Goal: Information Seeking & Learning: Find specific fact

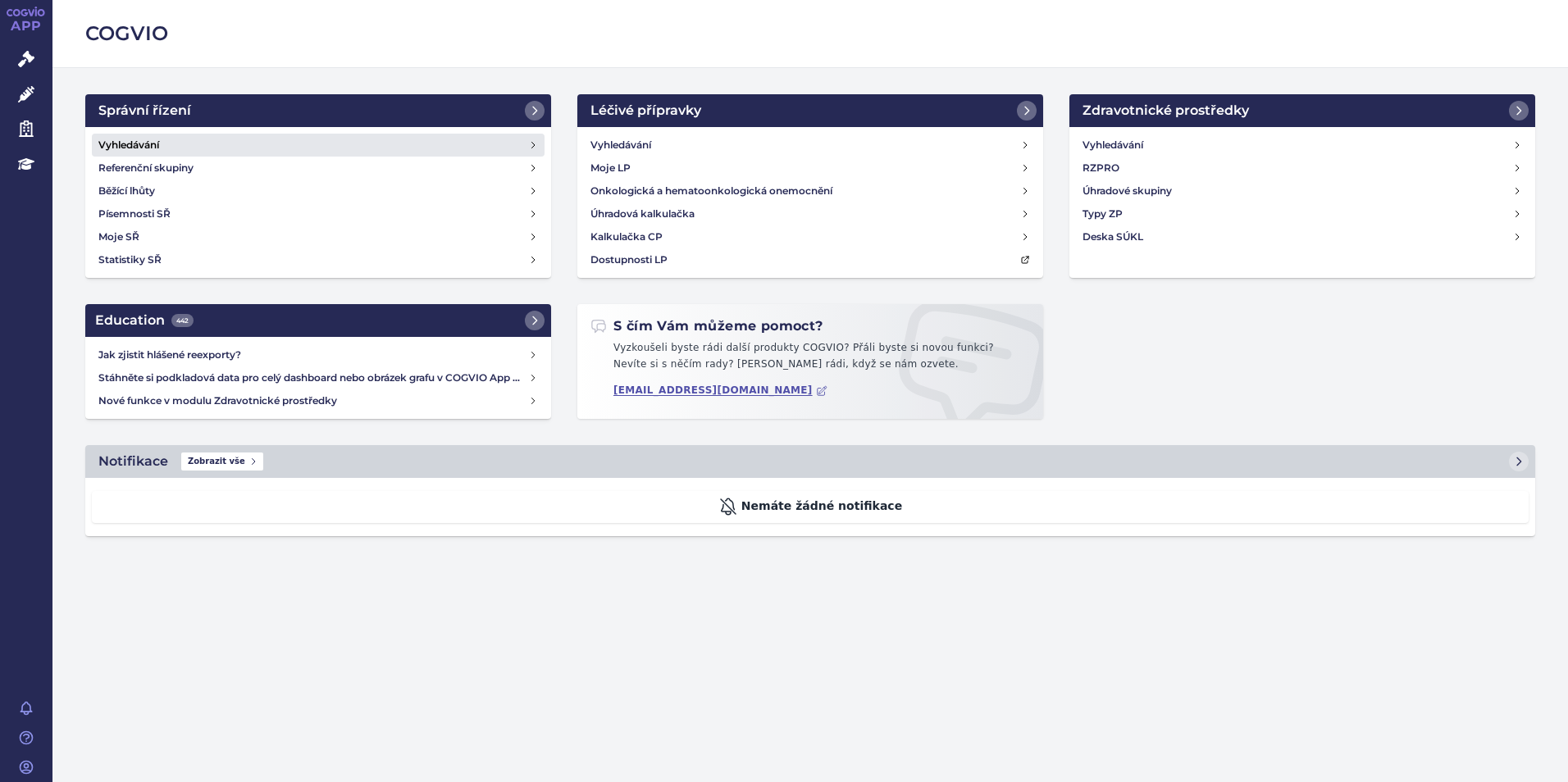
click at [117, 138] on h4 "Vyhledávání" at bounding box center [129, 145] width 60 height 17
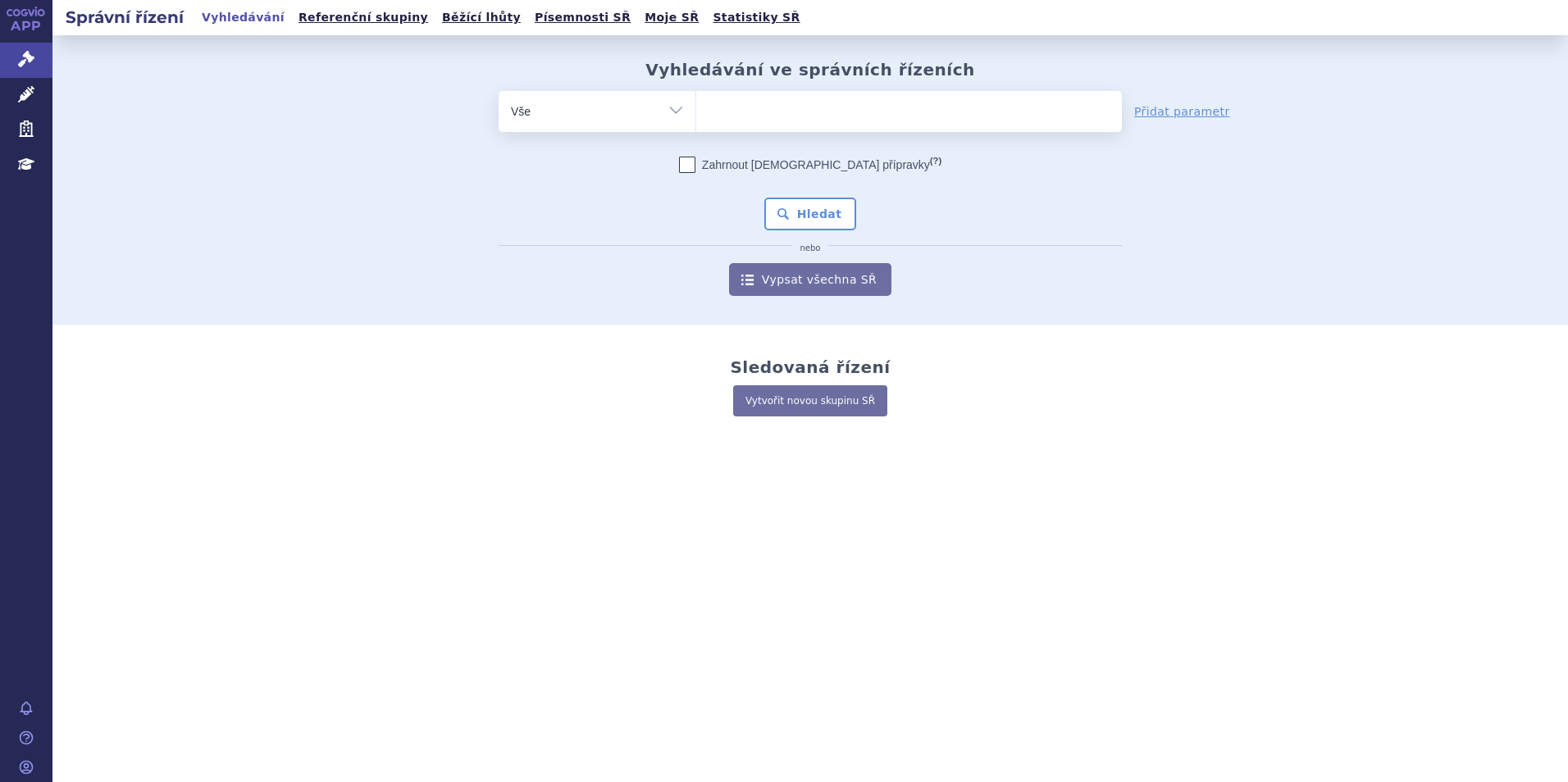
click at [798, 105] on ul at bounding box center [909, 107] width 426 height 34
click at [696, 105] on select at bounding box center [695, 111] width 1 height 41
click at [886, 115] on ul at bounding box center [909, 107] width 426 height 34
click at [696, 115] on select at bounding box center [695, 111] width 1 height 41
type input "s"
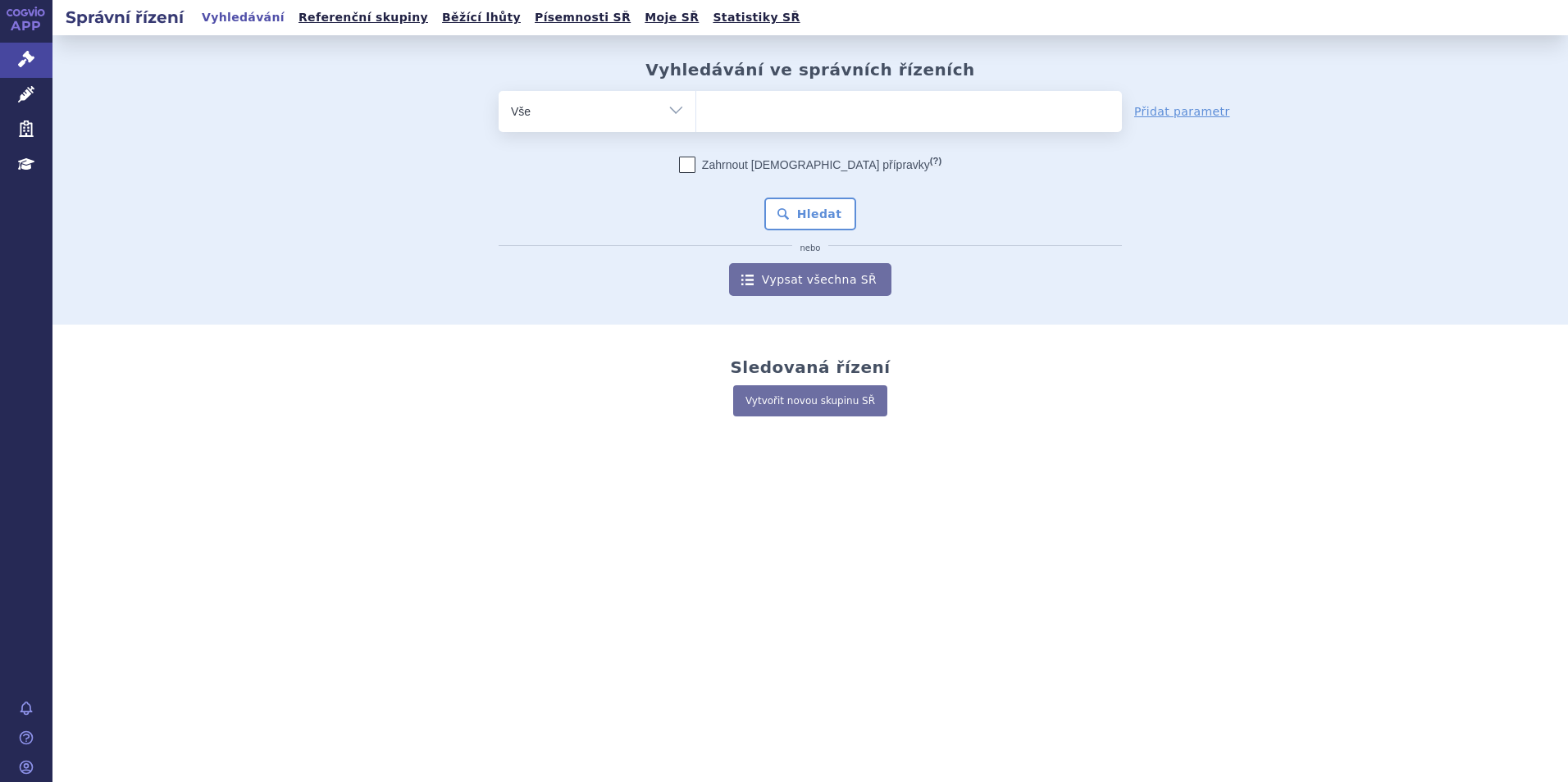
select select "s"
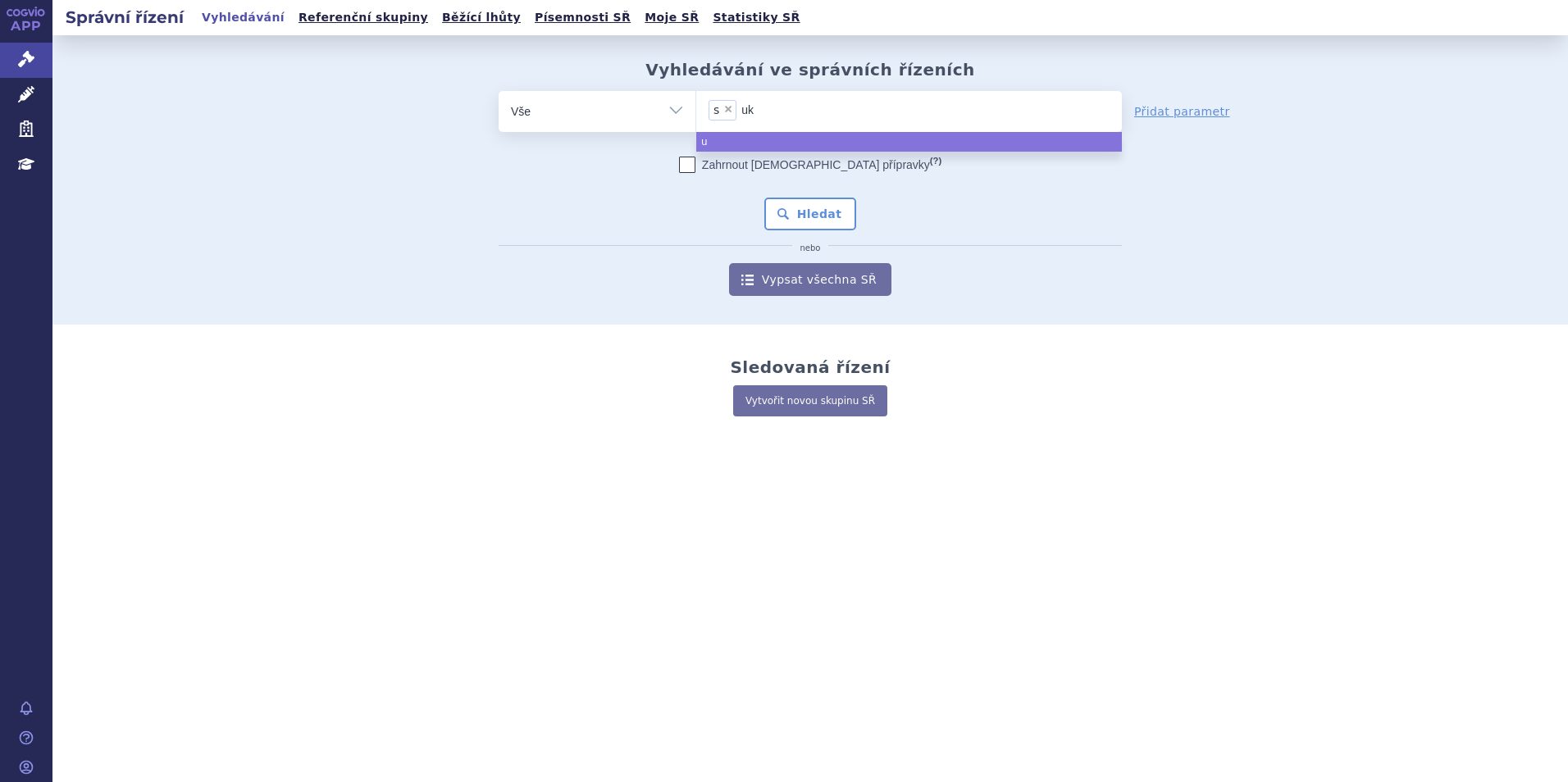
type input "ukl"
type input "ukls"
type input "ukl"
type input "u"
type input "s"
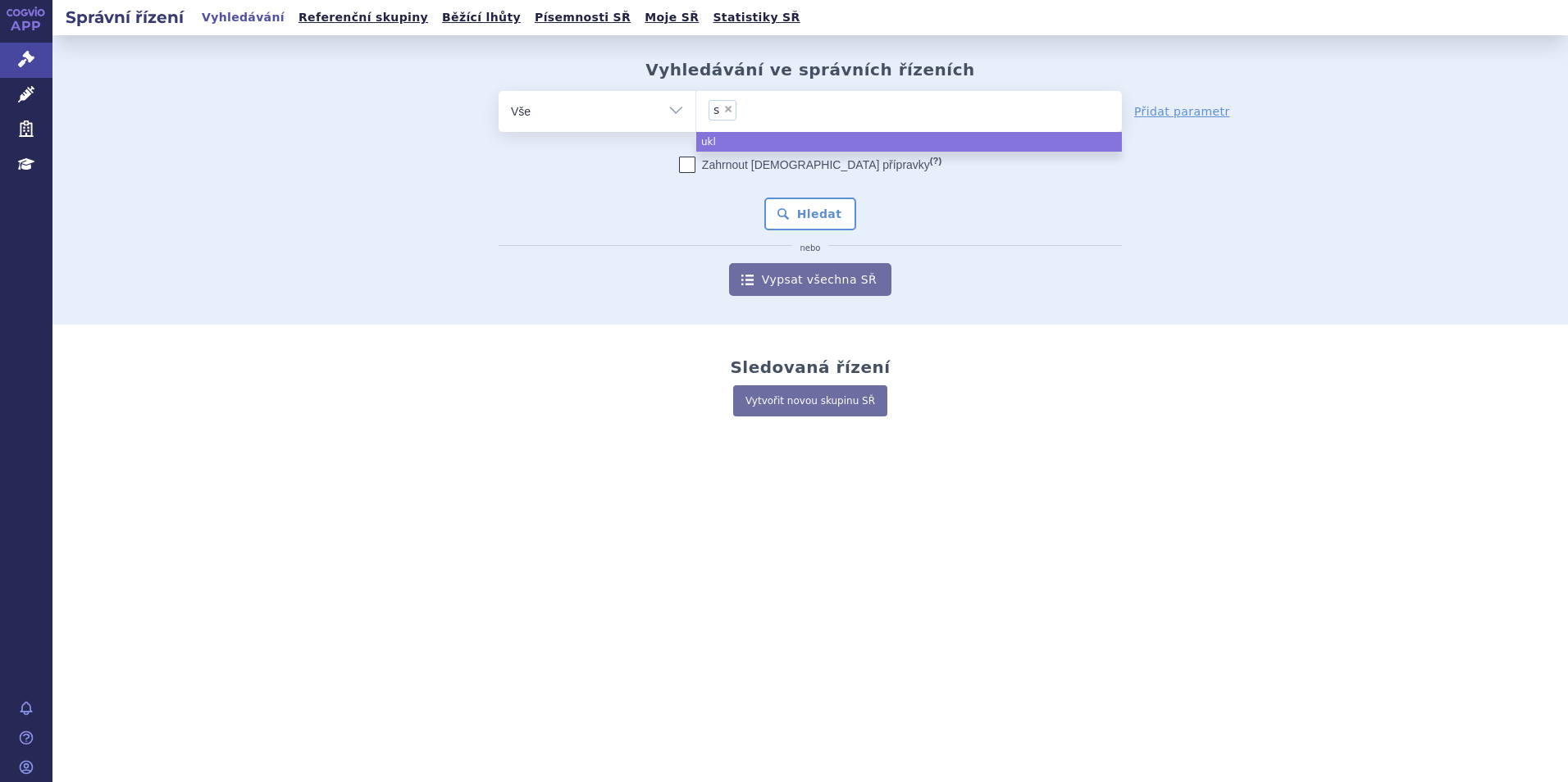
select select
type input "su"
type input "sukl"
type input "sukls"
type input "sukls1"
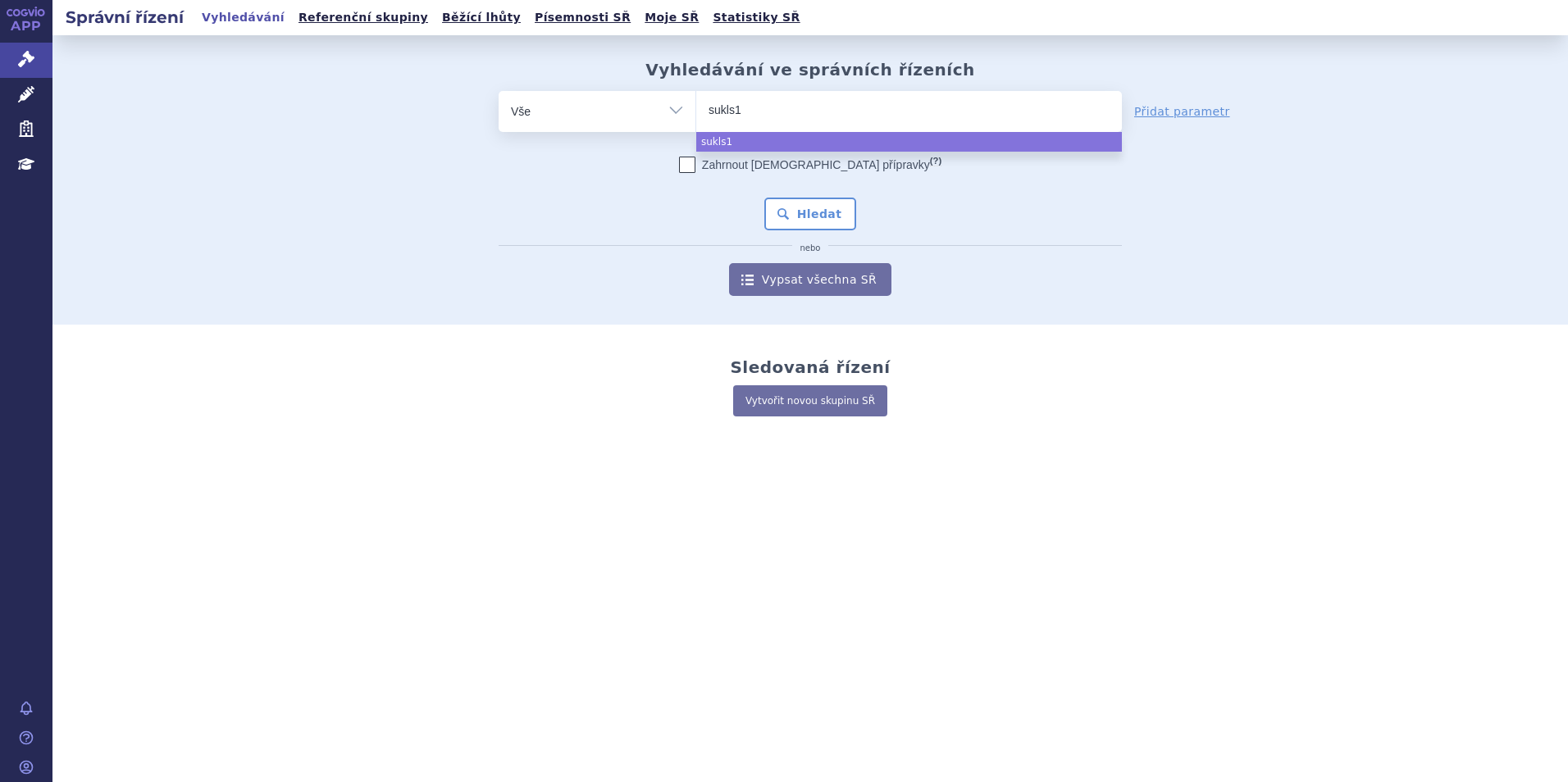
type input "sukls11"
type input "sukls114"
type input "sukls1145"
type input "sukls11455"
type input "sukls114552"
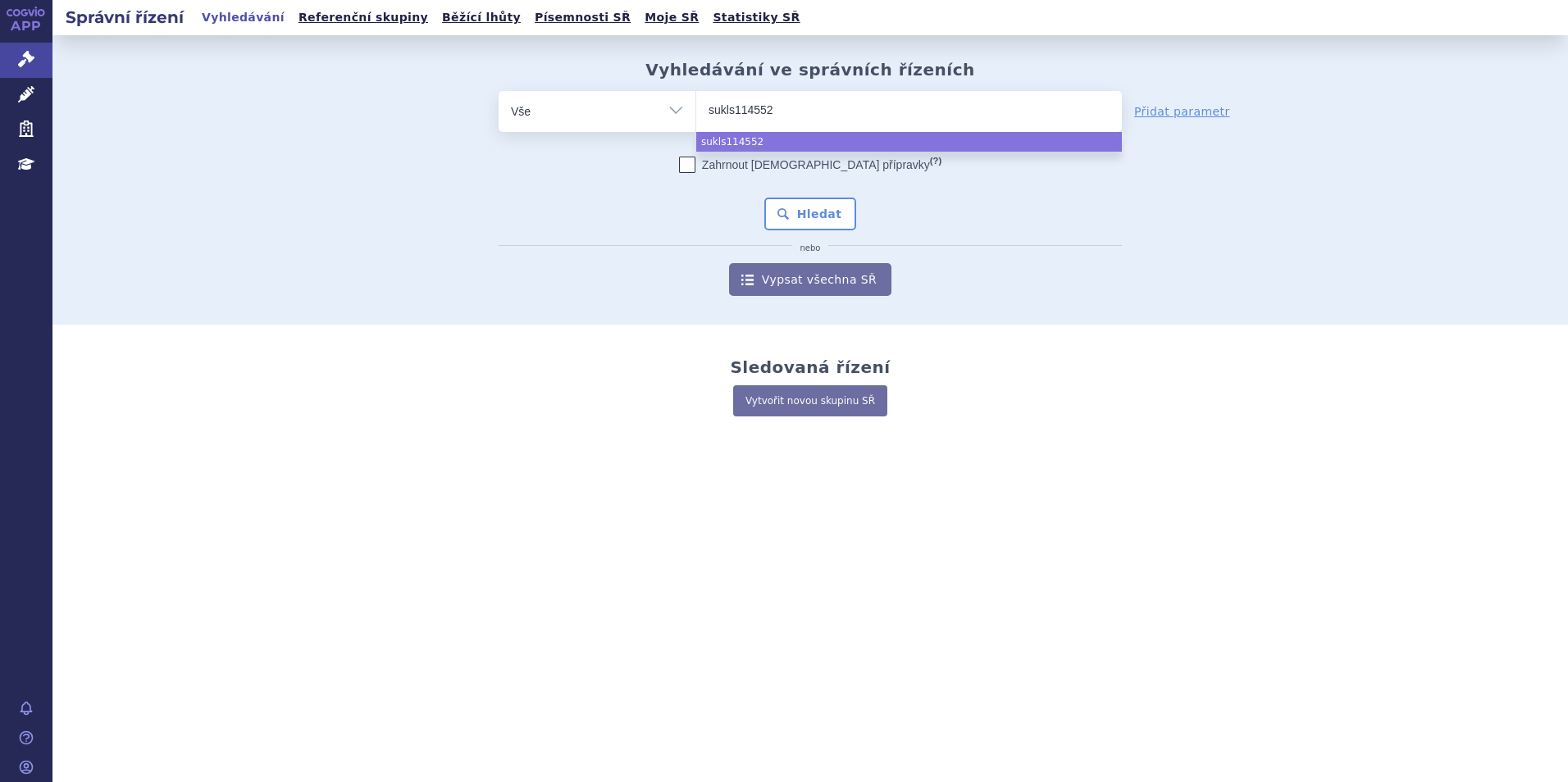
type input "sukls114552/"
type input "sukls114552/20"
type input "sukls114552/202"
type input "sukls114552/2025"
select select "sukls114552/2025"
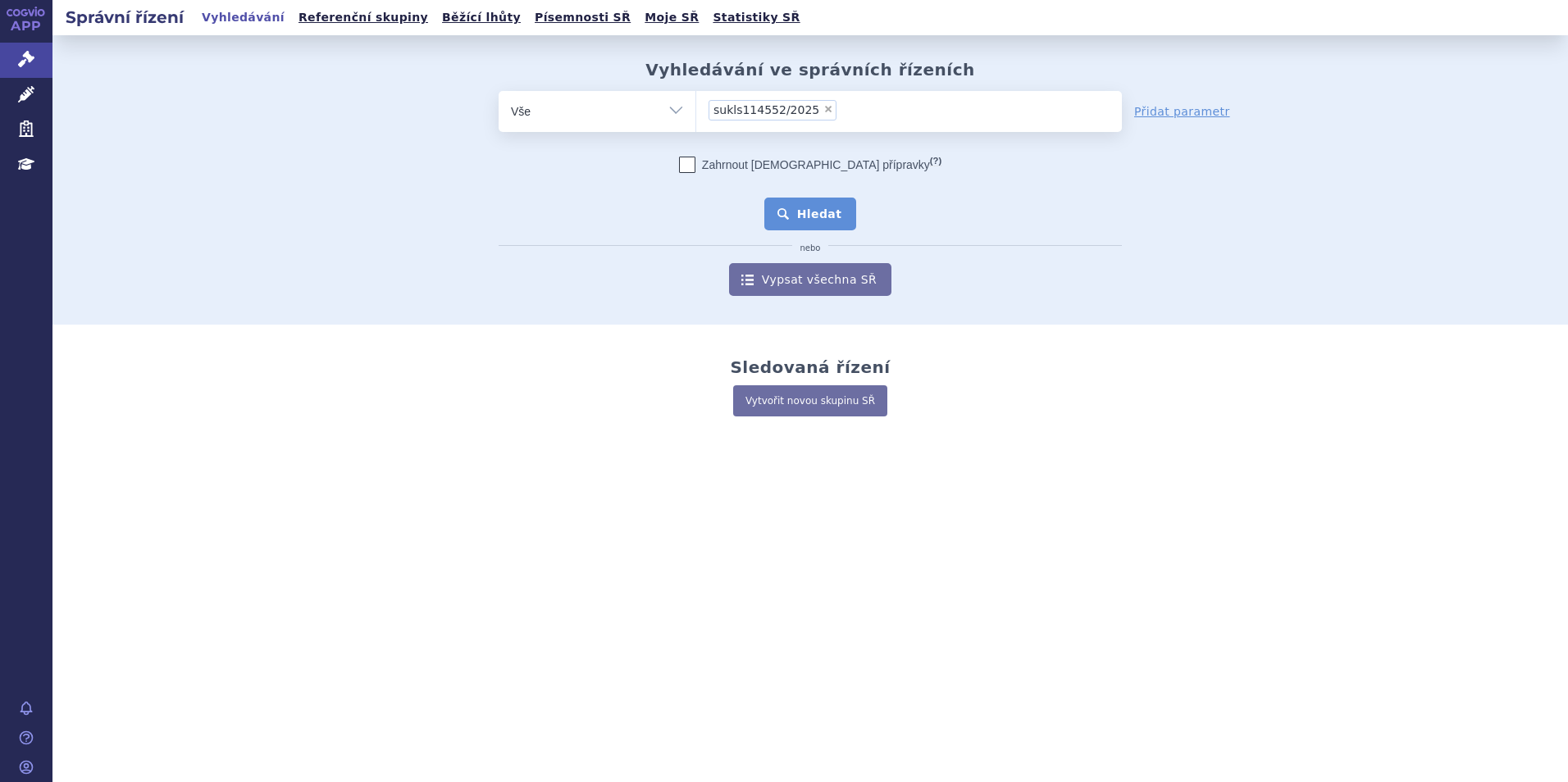
click at [830, 210] on button "Hledat" at bounding box center [810, 214] width 93 height 33
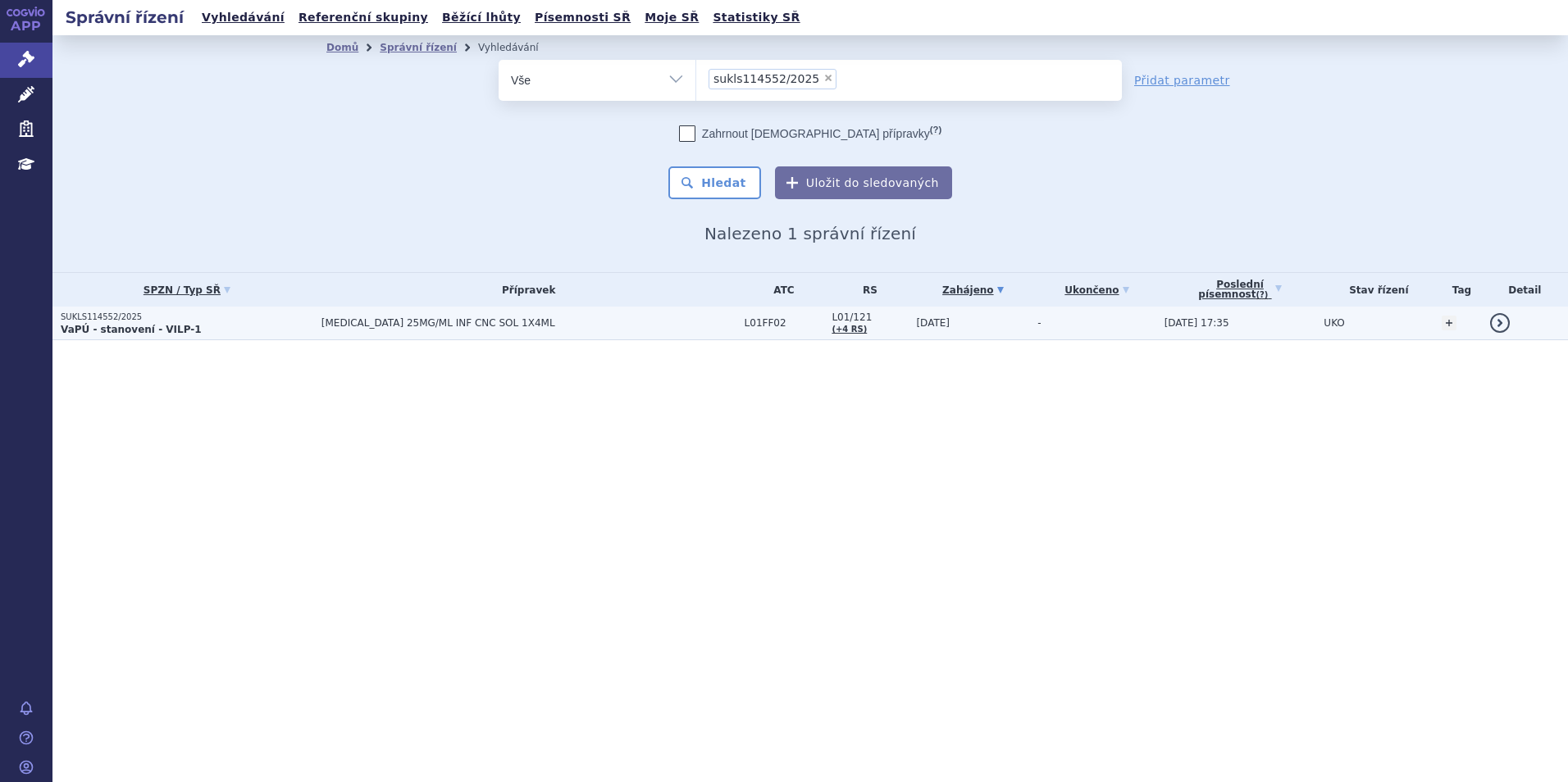
click at [150, 334] on strong "VaPÚ - stanovení - VILP-1" at bounding box center [131, 330] width 141 height 12
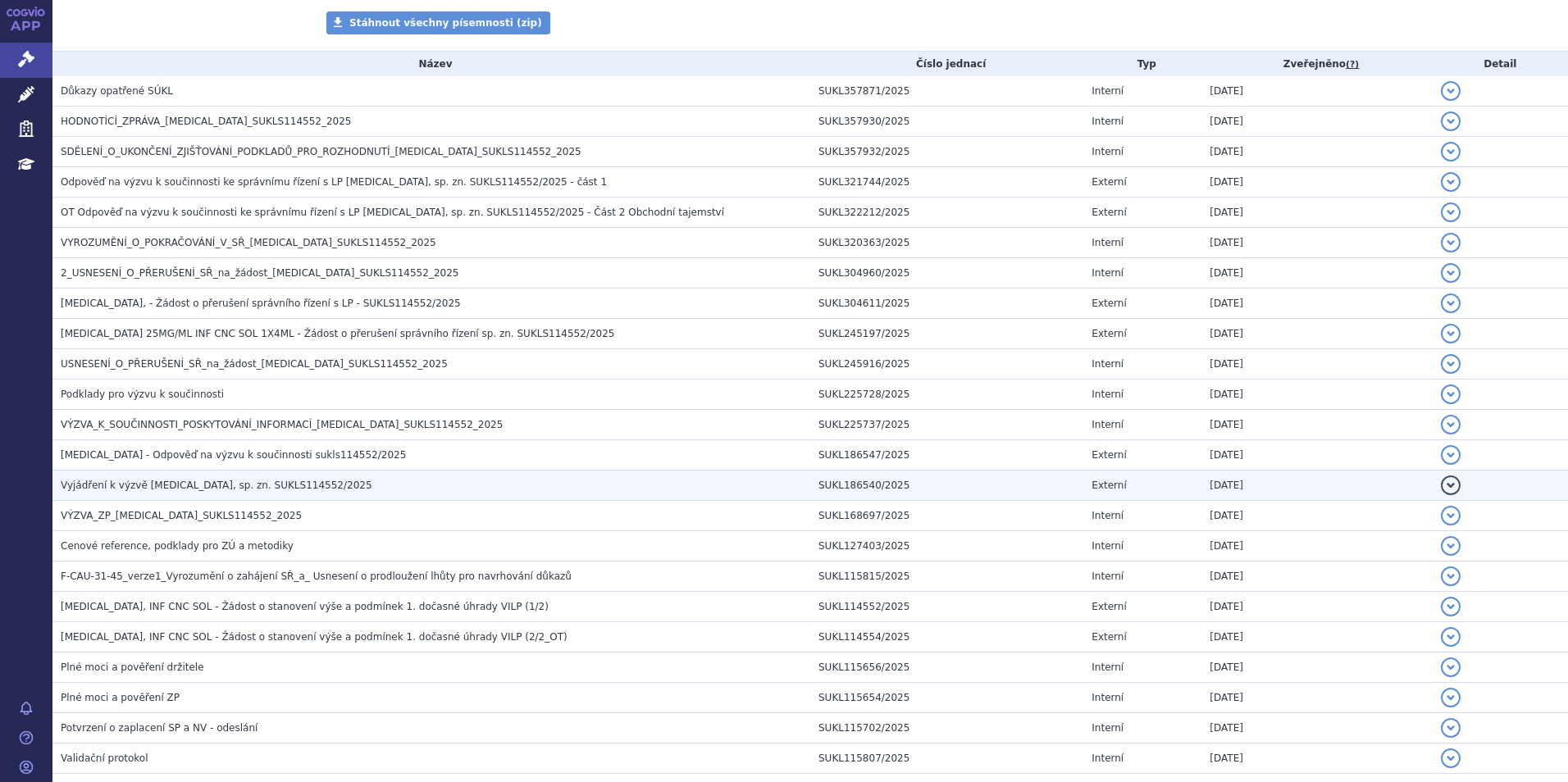
scroll to position [328, 0]
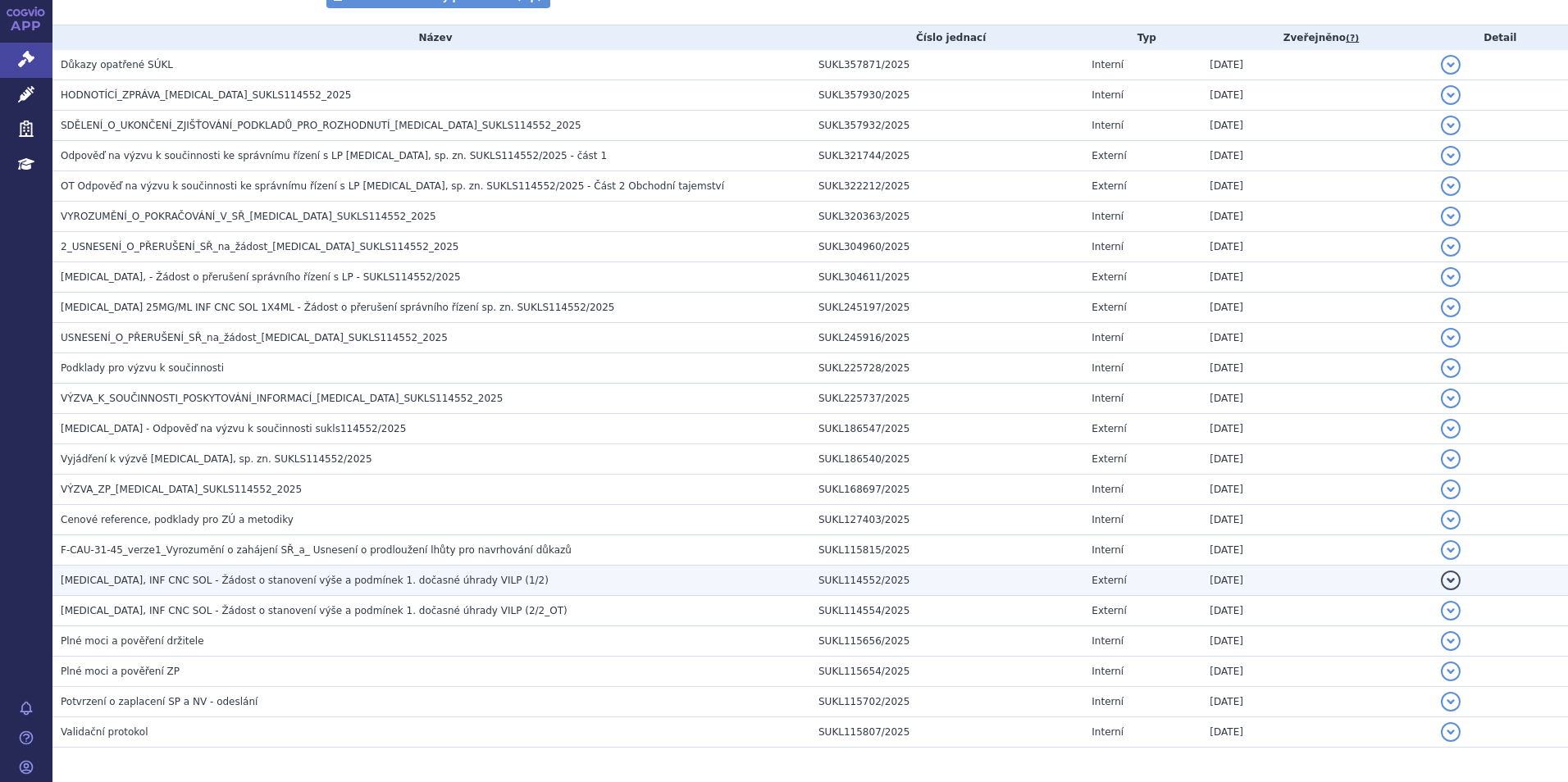
click at [219, 585] on span "[MEDICAL_DATA], INF CNC SOL - Žádost o stanovení výše a podmínek 1. dočasné úhr…" at bounding box center [304, 580] width 488 height 12
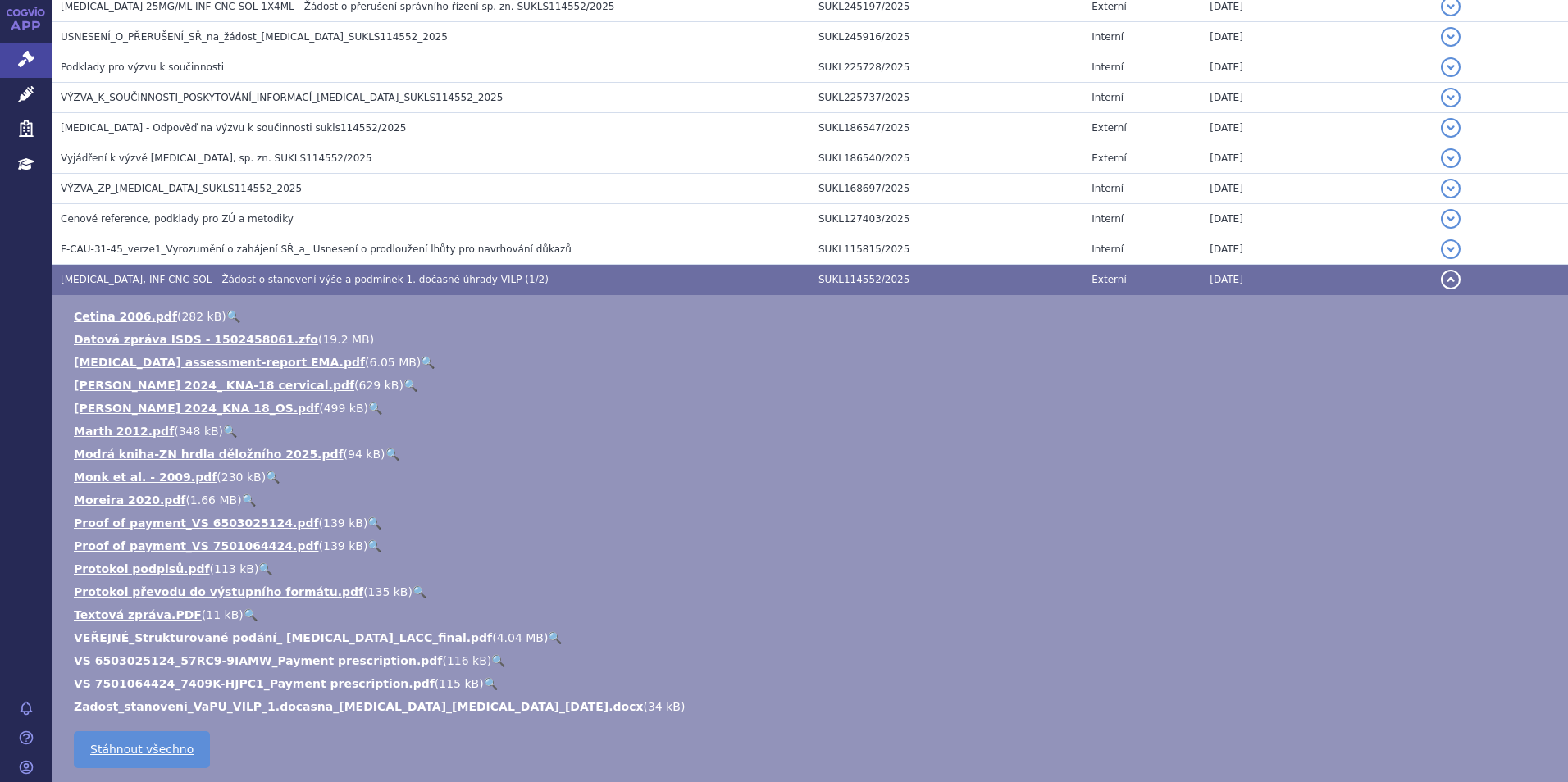
scroll to position [820, 0]
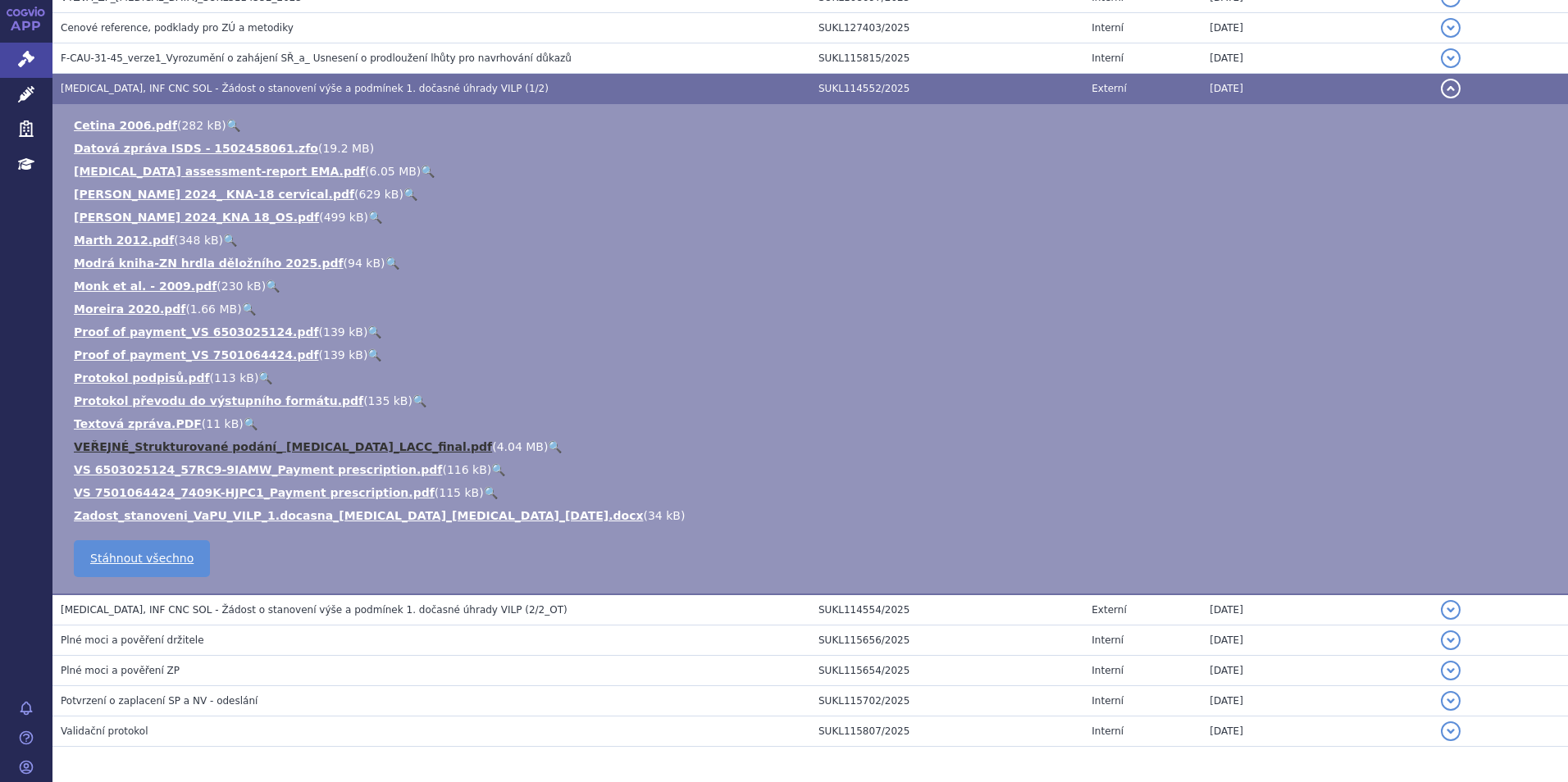
click at [278, 444] on link "VEŘEJNÉ_Strukturované podání_ Keytruda_LACC_final.pdf" at bounding box center [282, 446] width 418 height 13
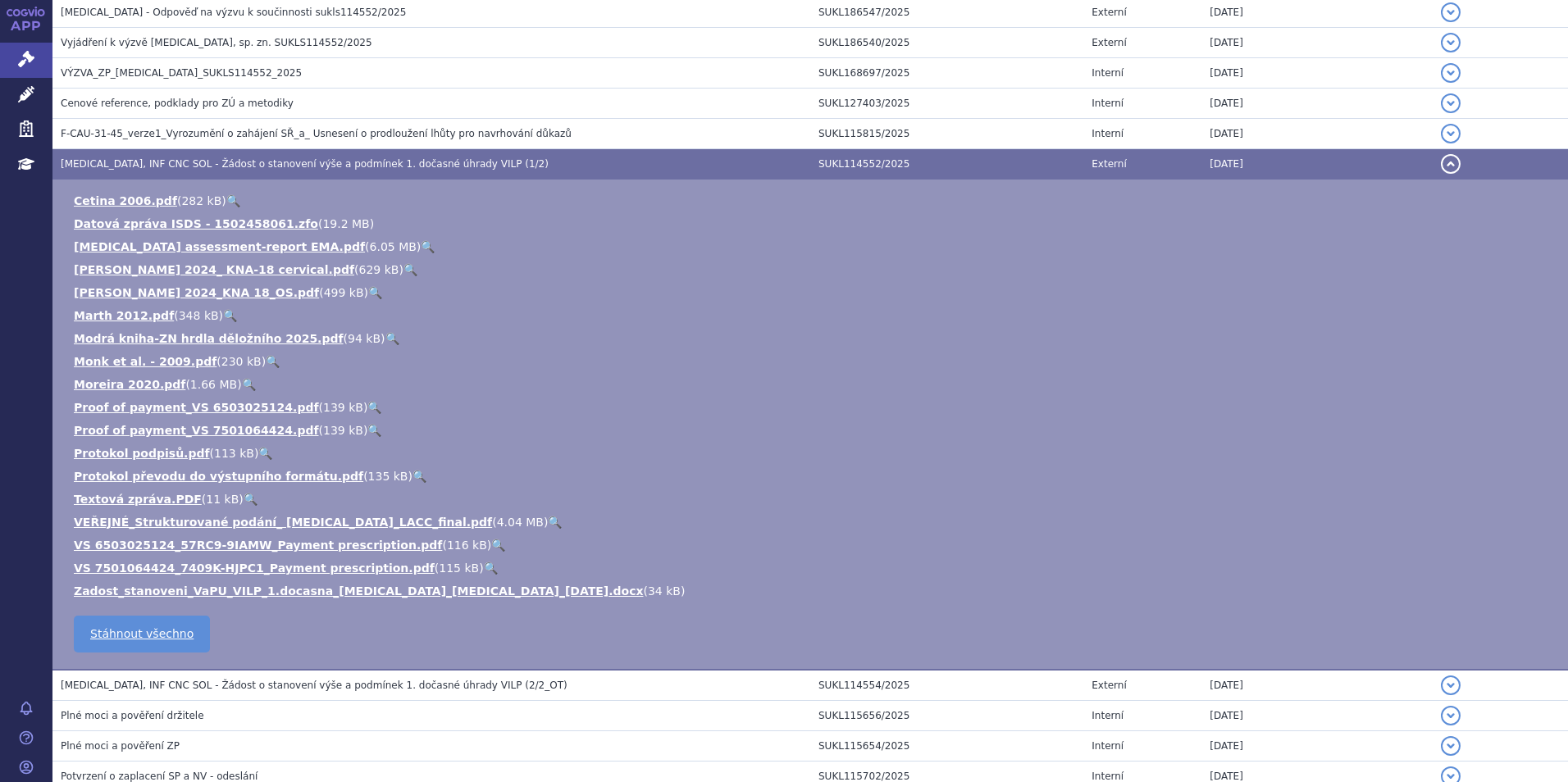
scroll to position [801, 0]
